Goal: Navigation & Orientation: Find specific page/section

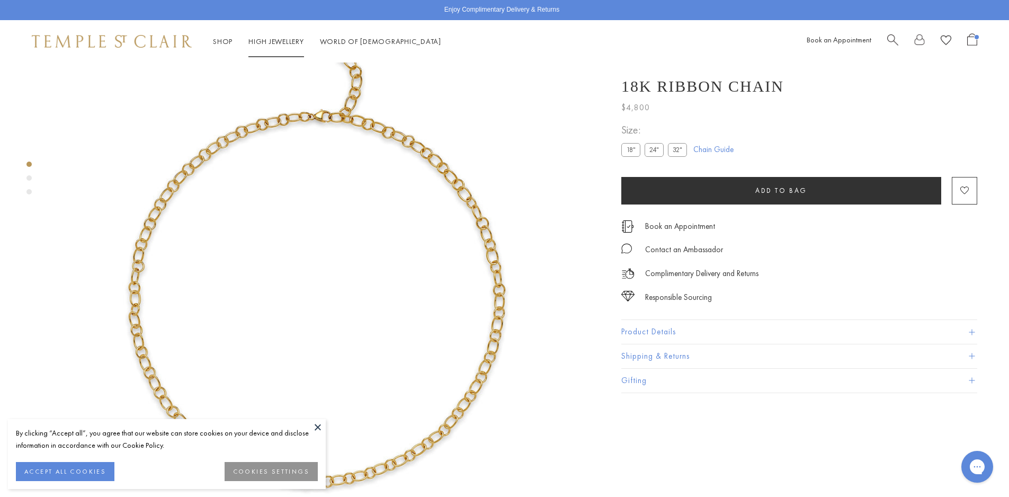
click at [298, 42] on link "High Jewellery High Jewellery" at bounding box center [276, 42] width 56 height 10
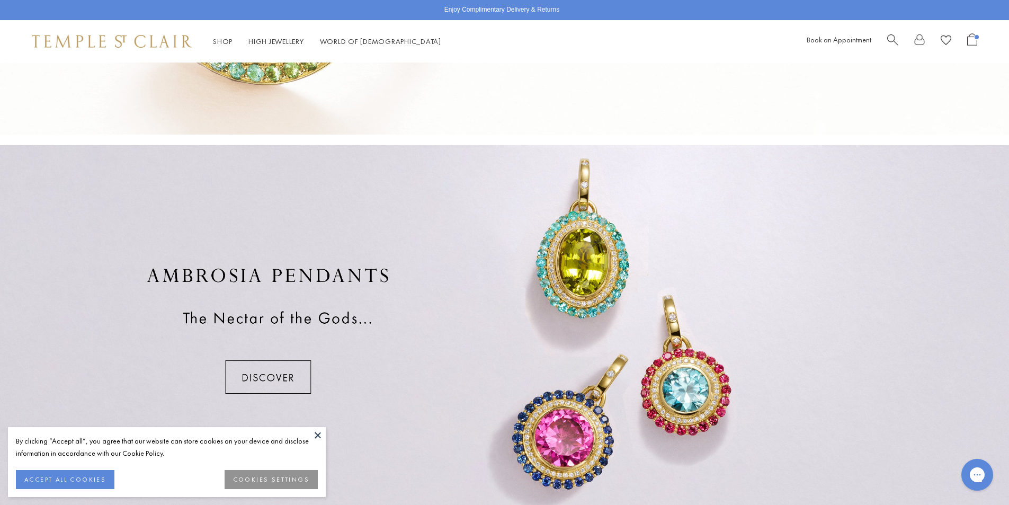
scroll to position [794, 0]
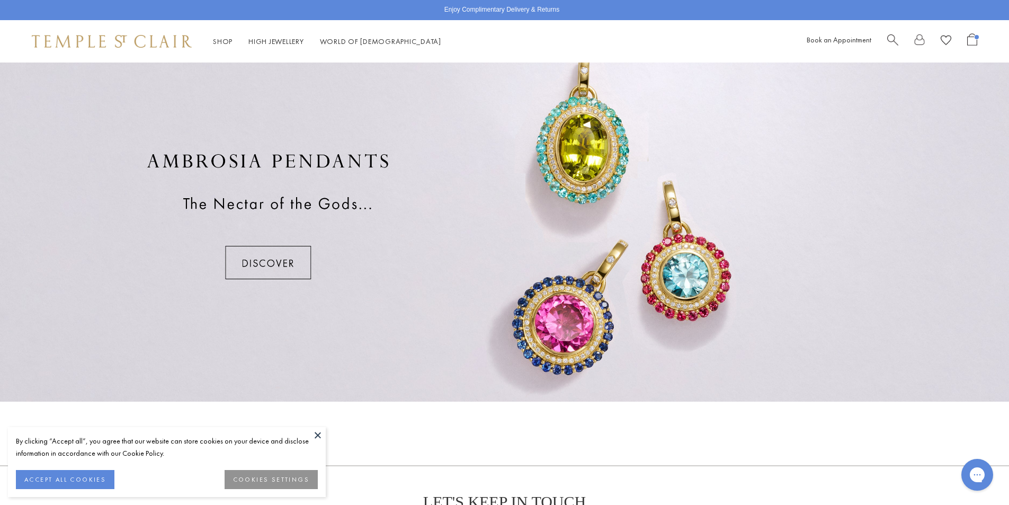
click at [317, 436] on button at bounding box center [318, 435] width 16 height 16
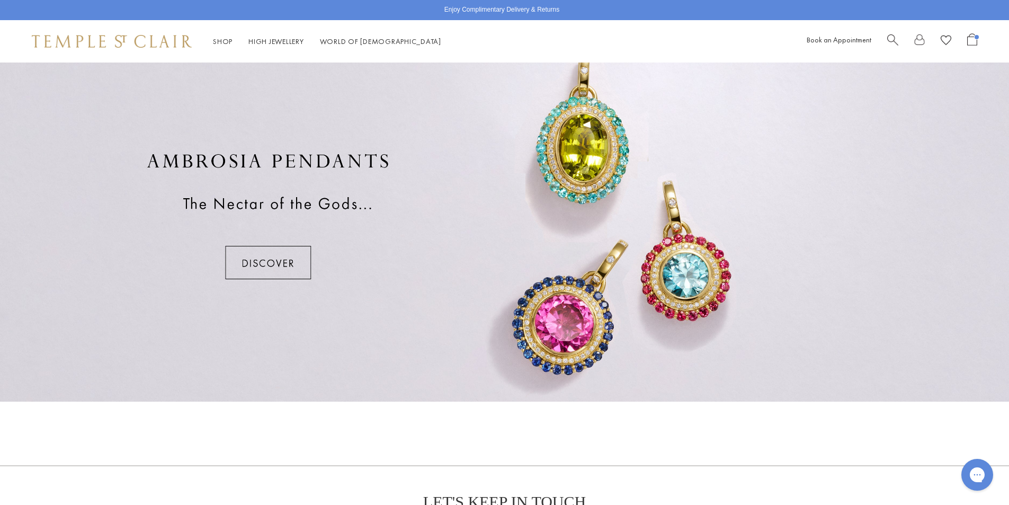
click at [416, 277] on div at bounding box center [504, 216] width 1009 height 371
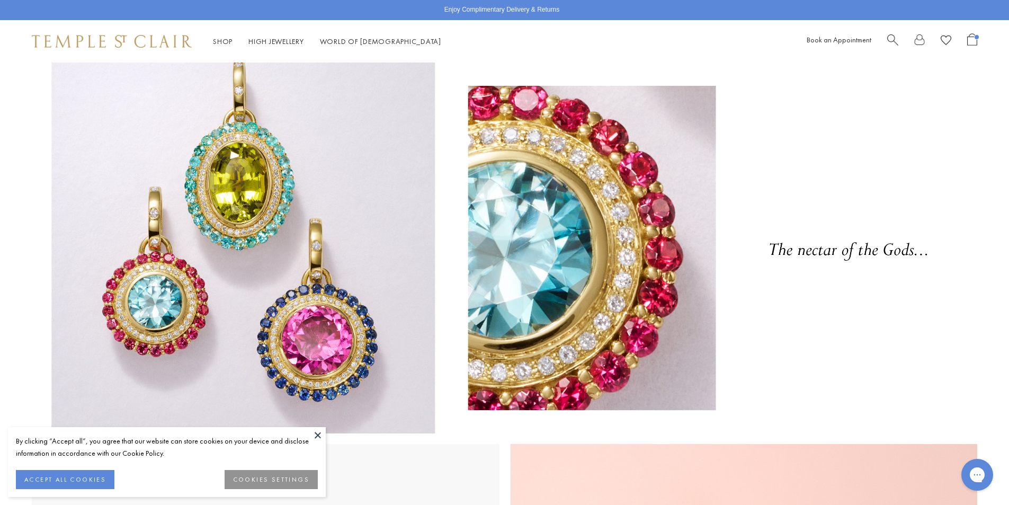
click at [317, 437] on button at bounding box center [318, 435] width 16 height 16
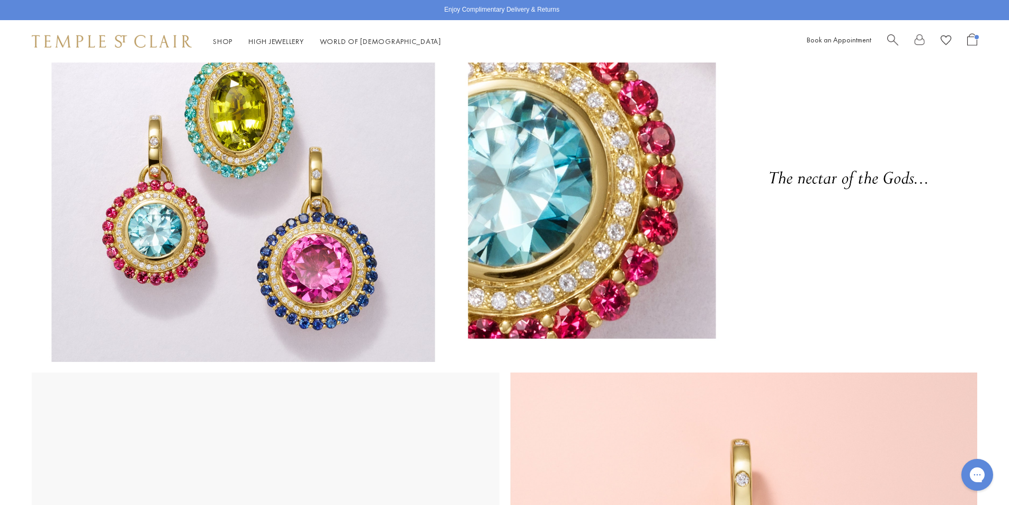
scroll to position [53, 0]
